Goal: Check status: Check status

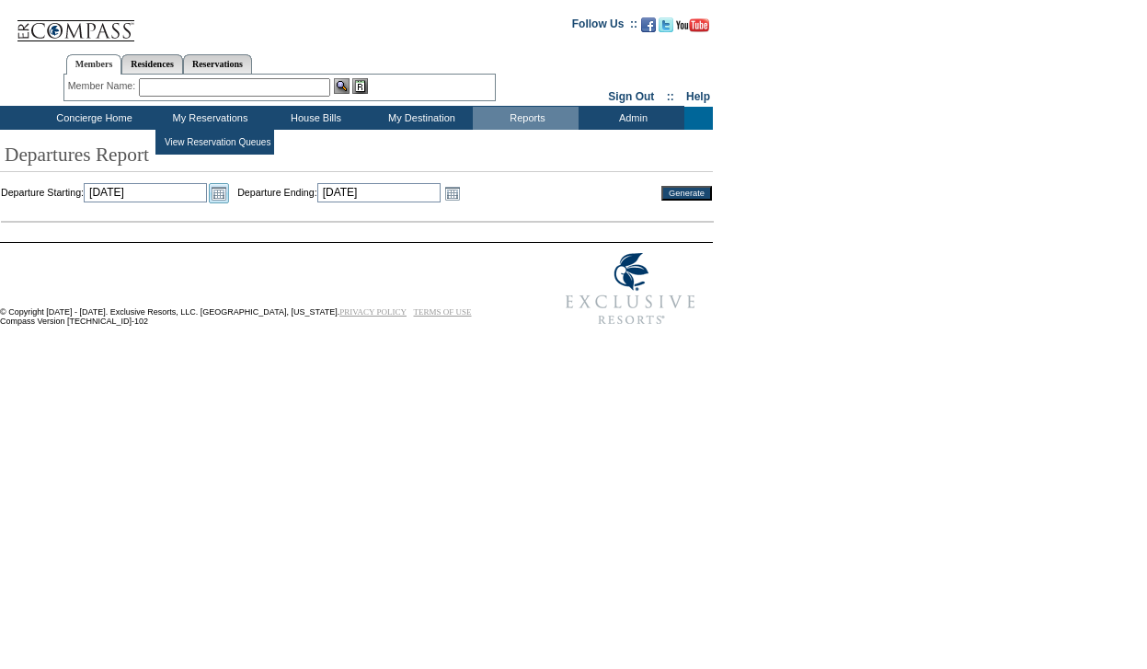
click at [229, 203] on link "Open the calendar popup." at bounding box center [219, 193] width 20 height 20
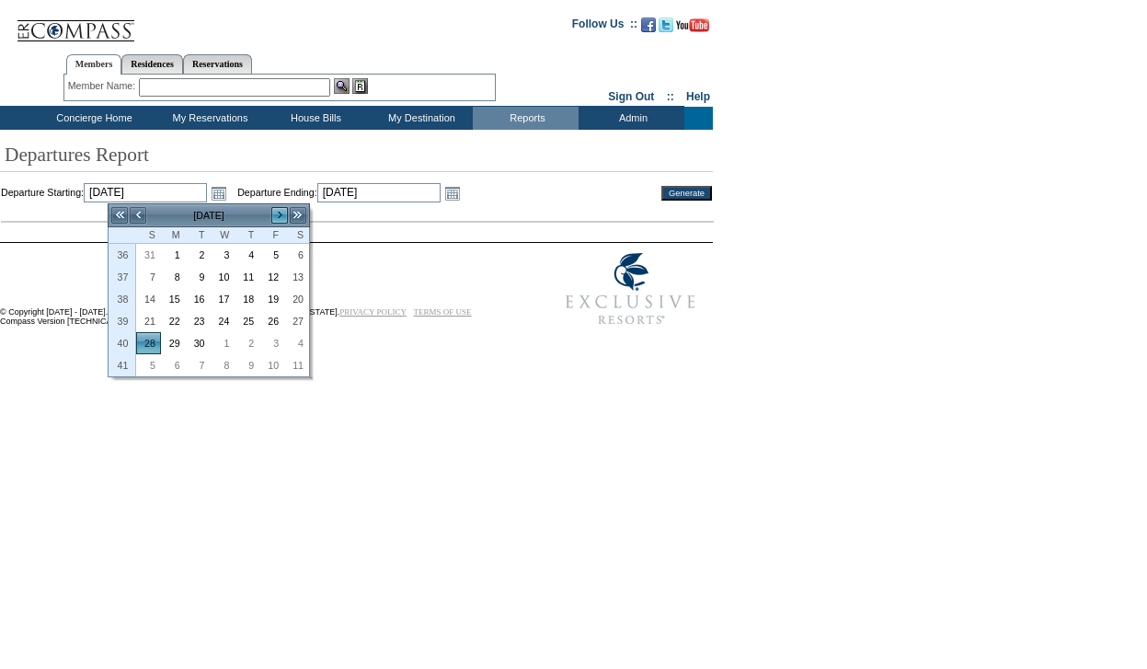
click at [281, 212] on link ">" at bounding box center [279, 215] width 18 height 18
click at [259, 258] on td "3" at bounding box center [271, 255] width 25 height 22
type input "[DATE]"
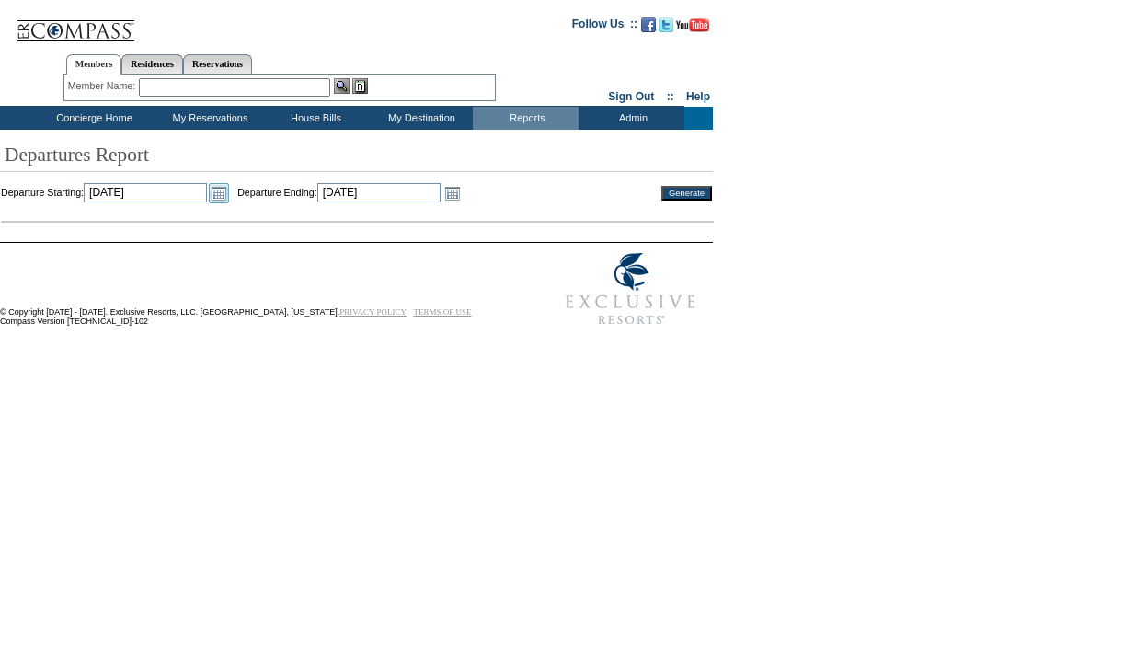
click at [229, 194] on link "Open the calendar popup." at bounding box center [219, 193] width 20 height 20
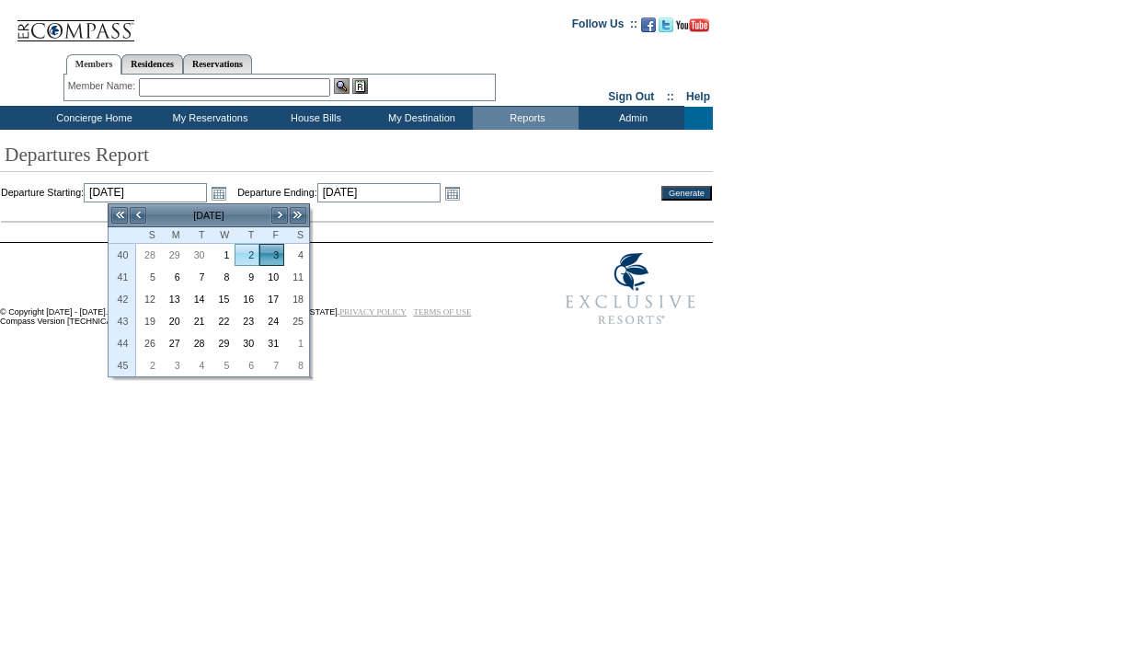
click at [255, 258] on link "2" at bounding box center [246, 255] width 23 height 20
type input "[DATE]"
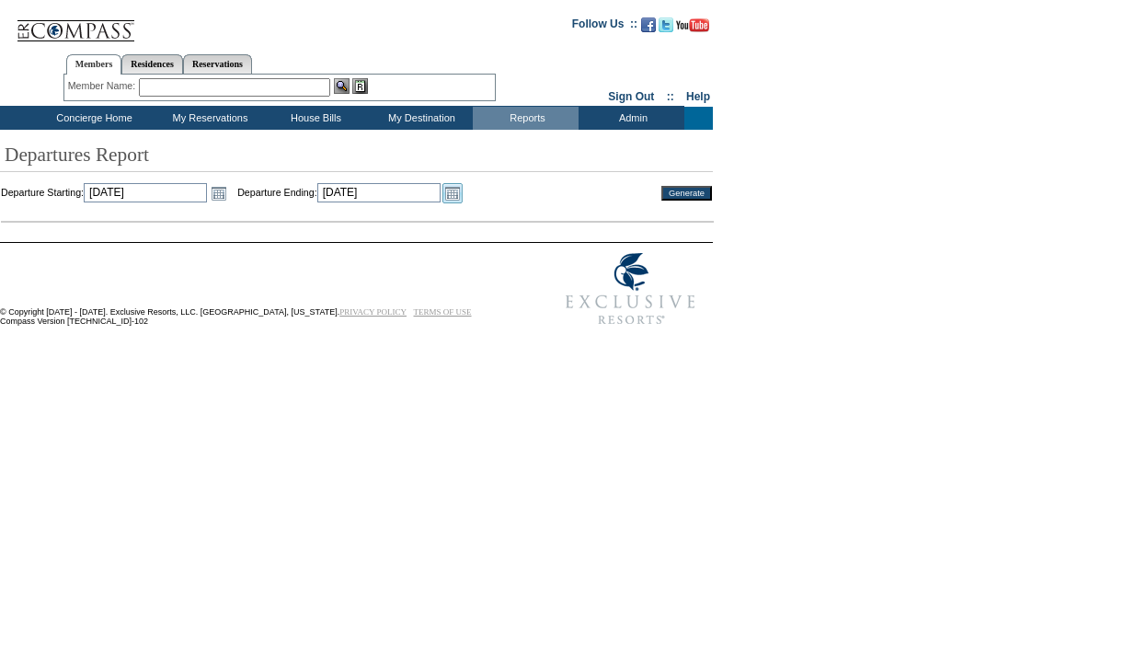
click at [463, 197] on link "Open the calendar popup." at bounding box center [452, 193] width 20 height 20
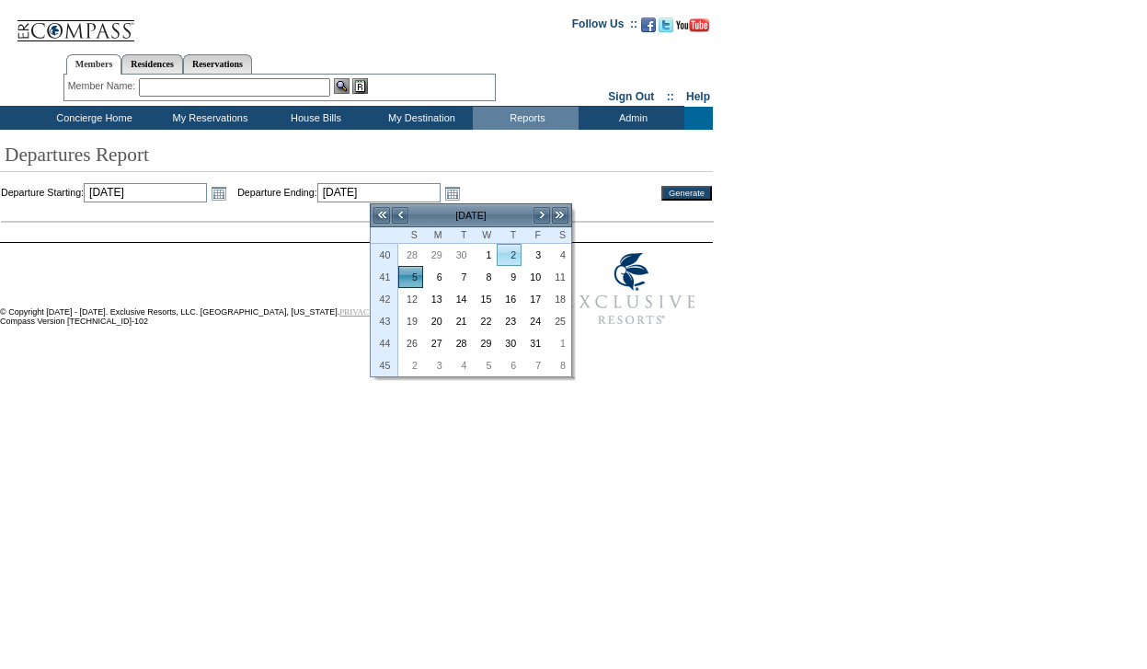
click at [520, 260] on link "2" at bounding box center [509, 255] width 23 height 20
type input "[DATE]"
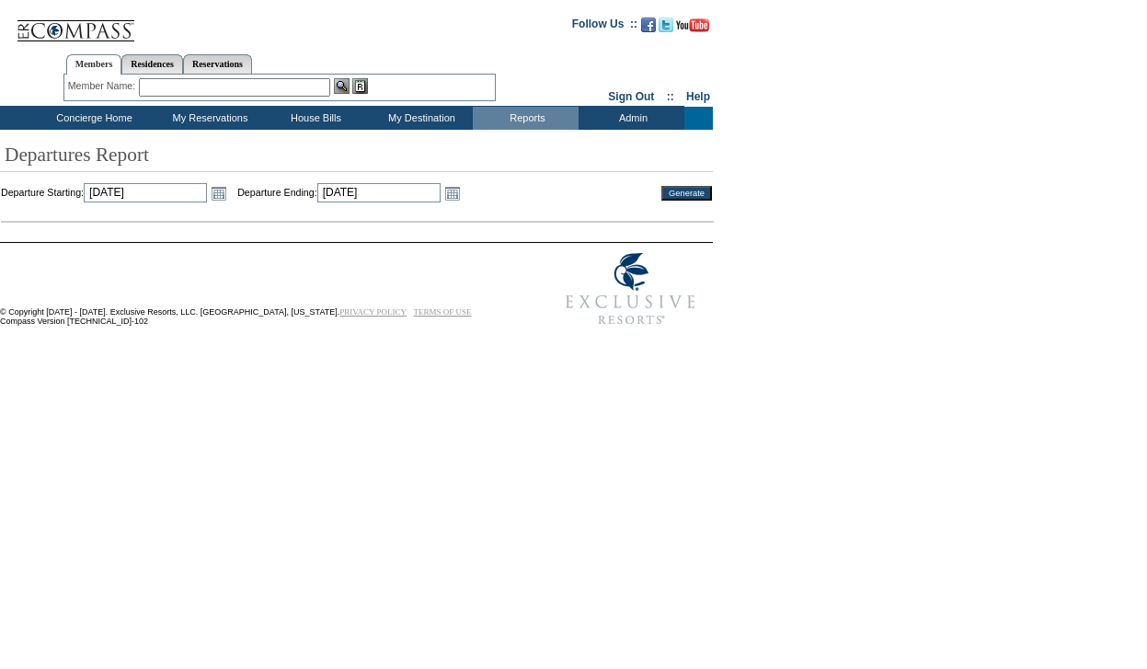
click at [698, 197] on input "Generate" at bounding box center [686, 193] width 51 height 15
